Goal: Navigation & Orientation: Find specific page/section

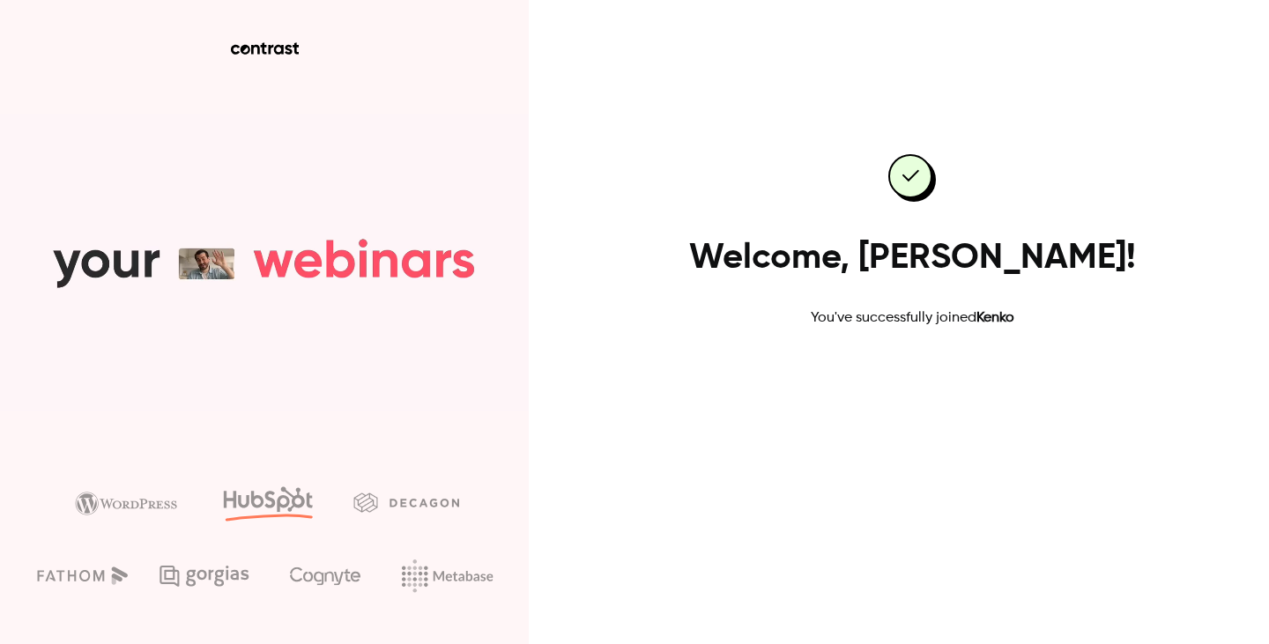
click at [910, 394] on link "Go to dashboard" at bounding box center [912, 385] width 150 height 42
